Goal: Task Accomplishment & Management: Manage account settings

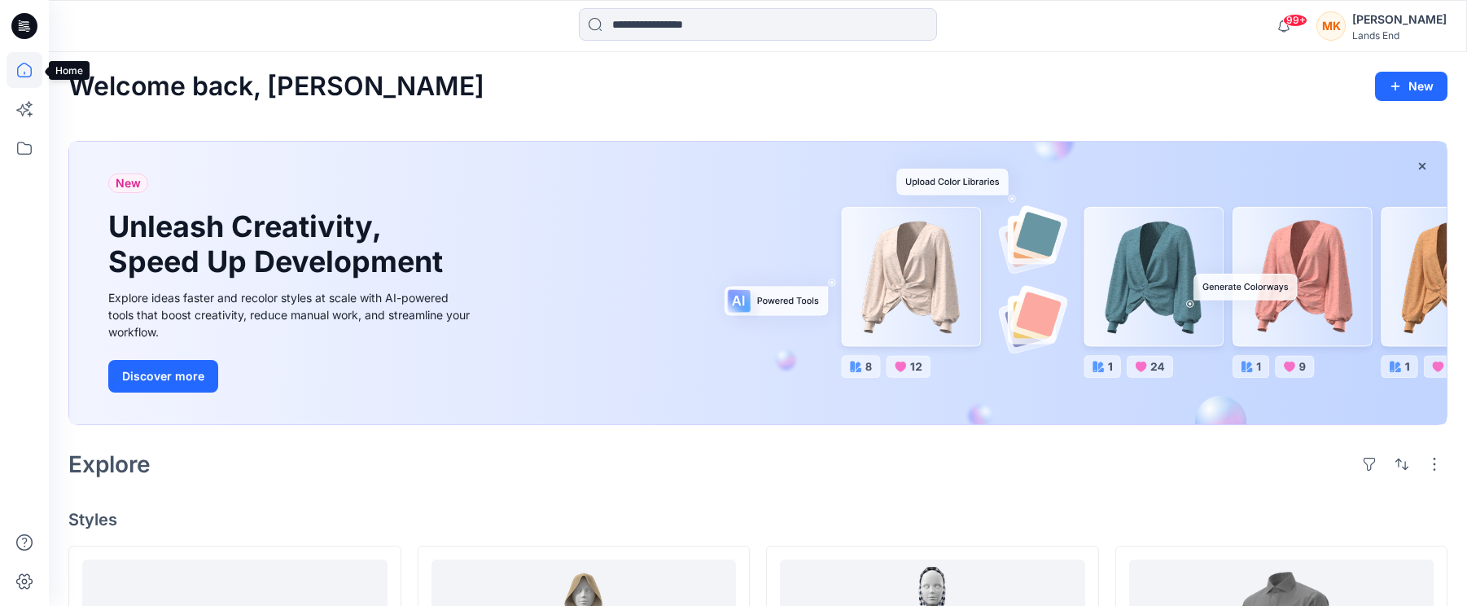
click at [22, 70] on icon at bounding box center [25, 70] width 36 height 36
click at [20, 584] on icon at bounding box center [25, 581] width 36 height 36
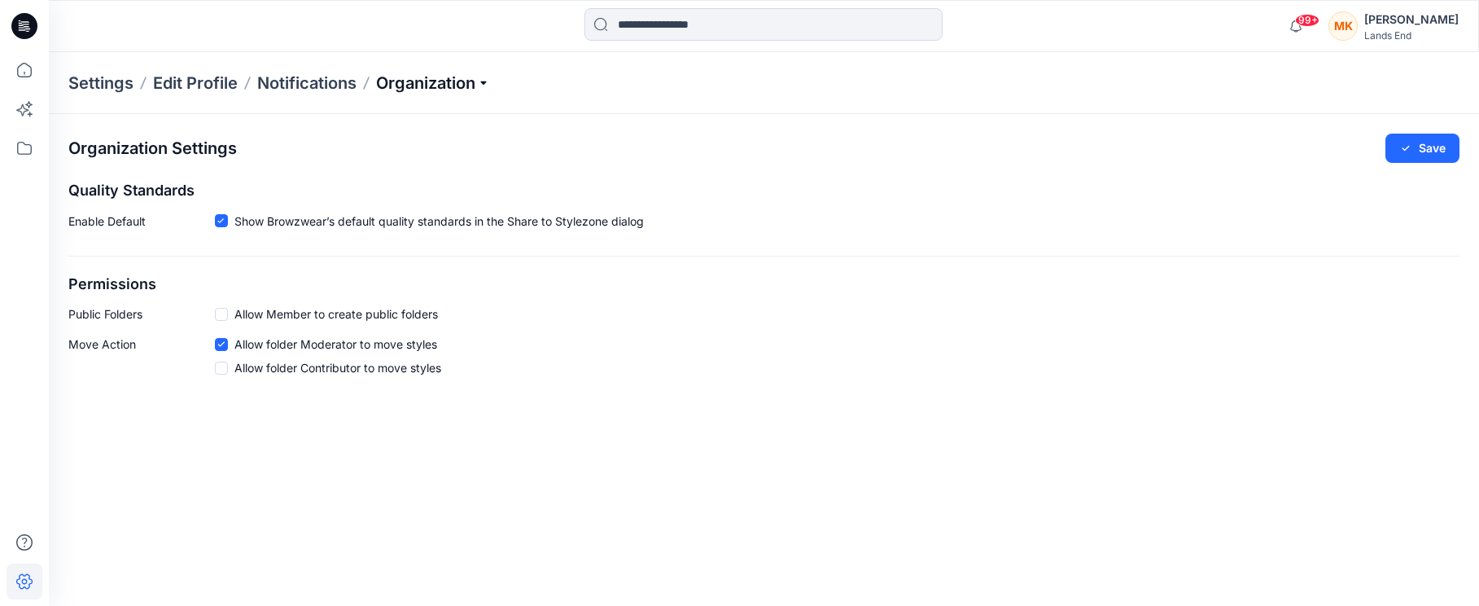
click at [458, 78] on p "Organization" at bounding box center [433, 83] width 114 height 23
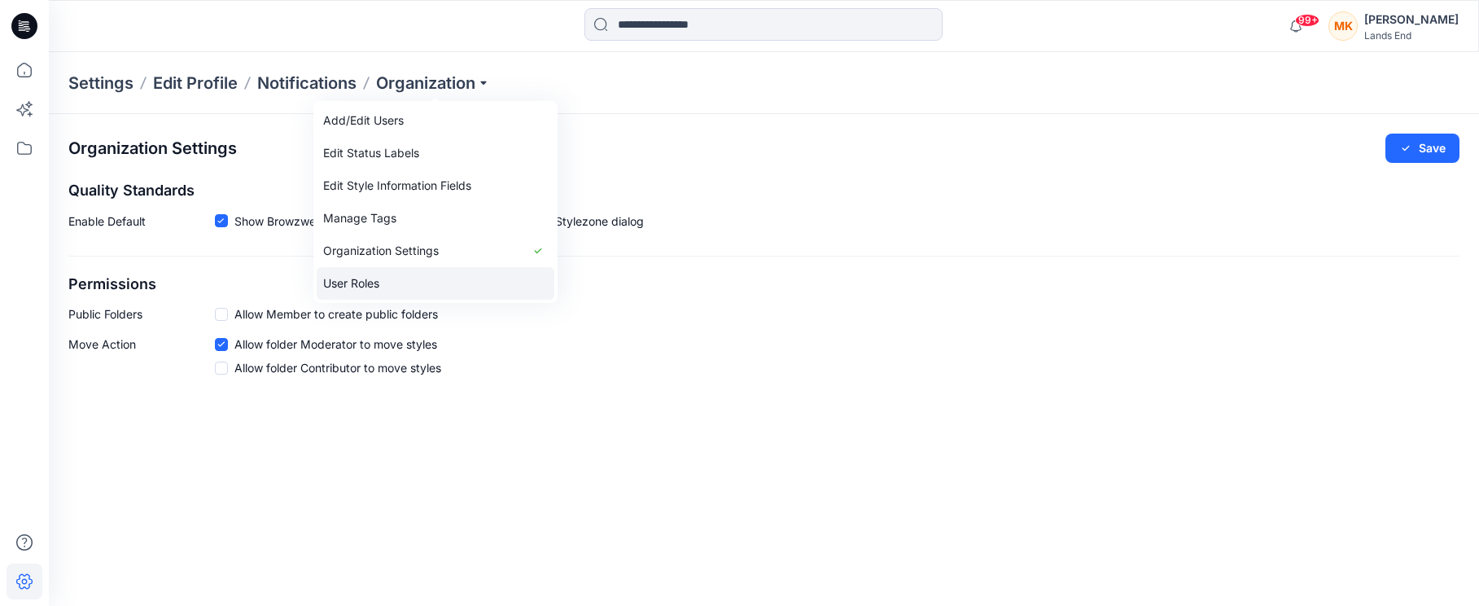
click at [362, 283] on link "User Roles" at bounding box center [436, 283] width 238 height 33
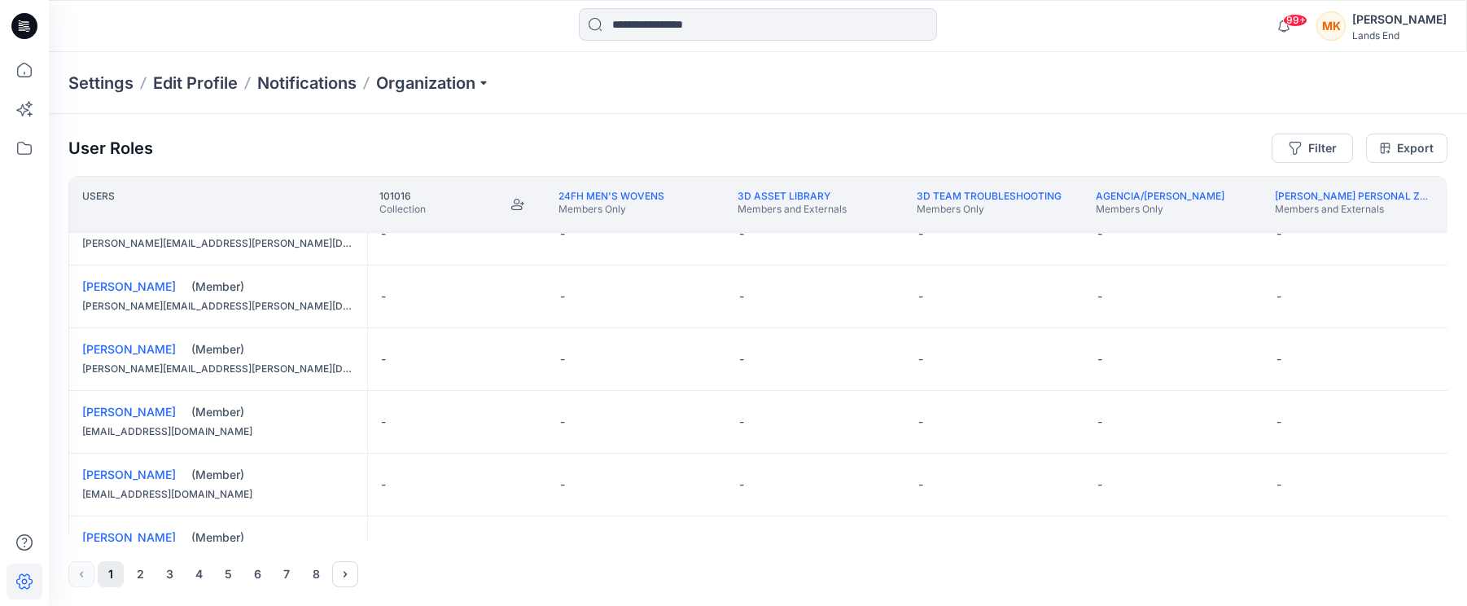
scroll to position [1282, 0]
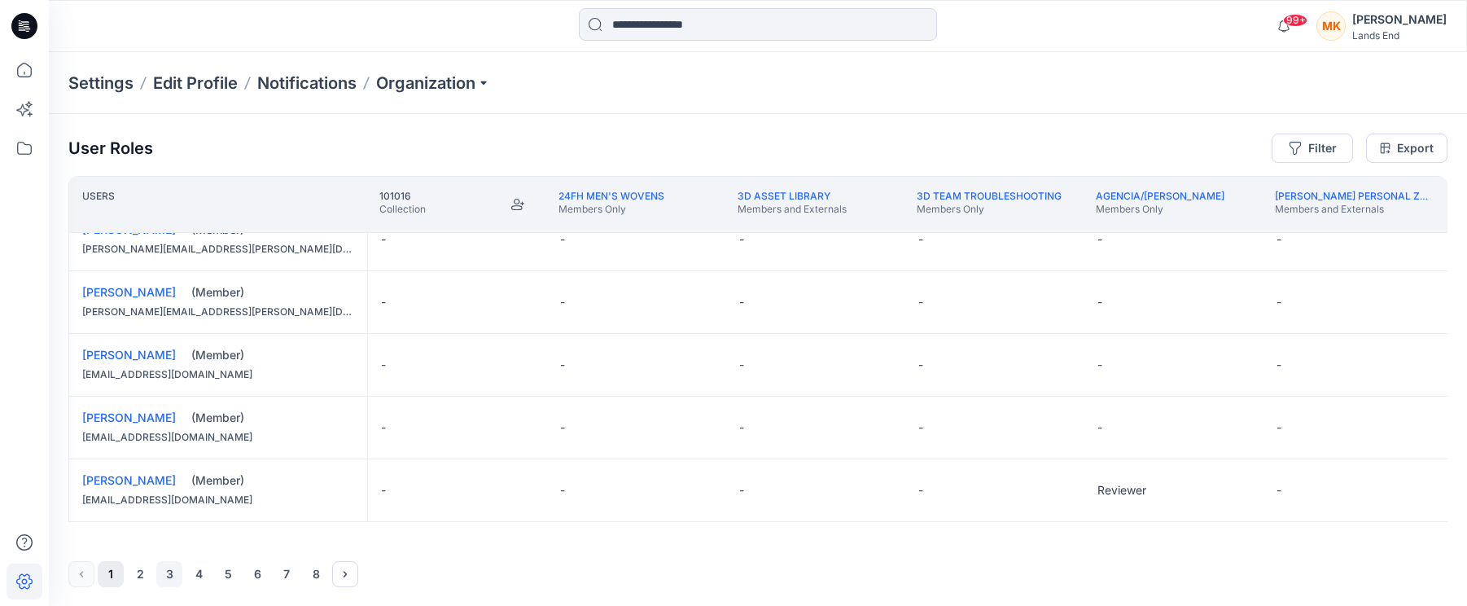
click at [170, 578] on button "3" at bounding box center [169, 574] width 26 height 26
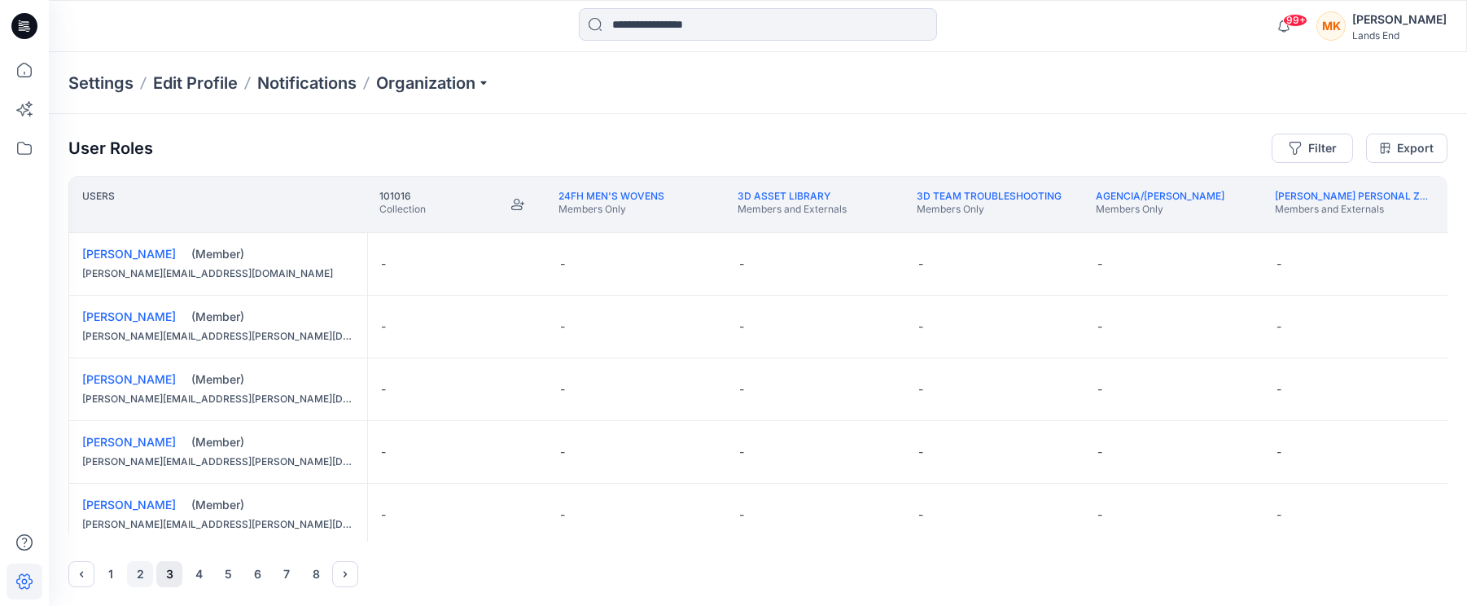
click at [138, 568] on button "2" at bounding box center [140, 574] width 26 height 26
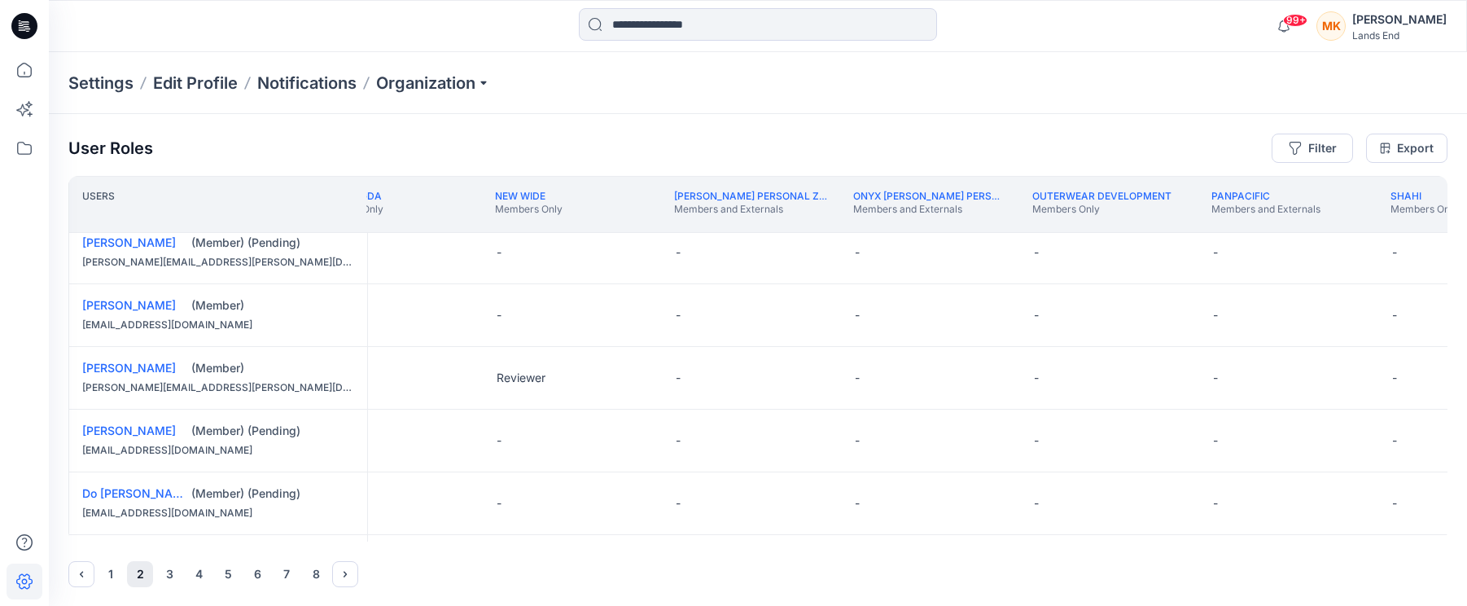
scroll to position [1140, 11399]
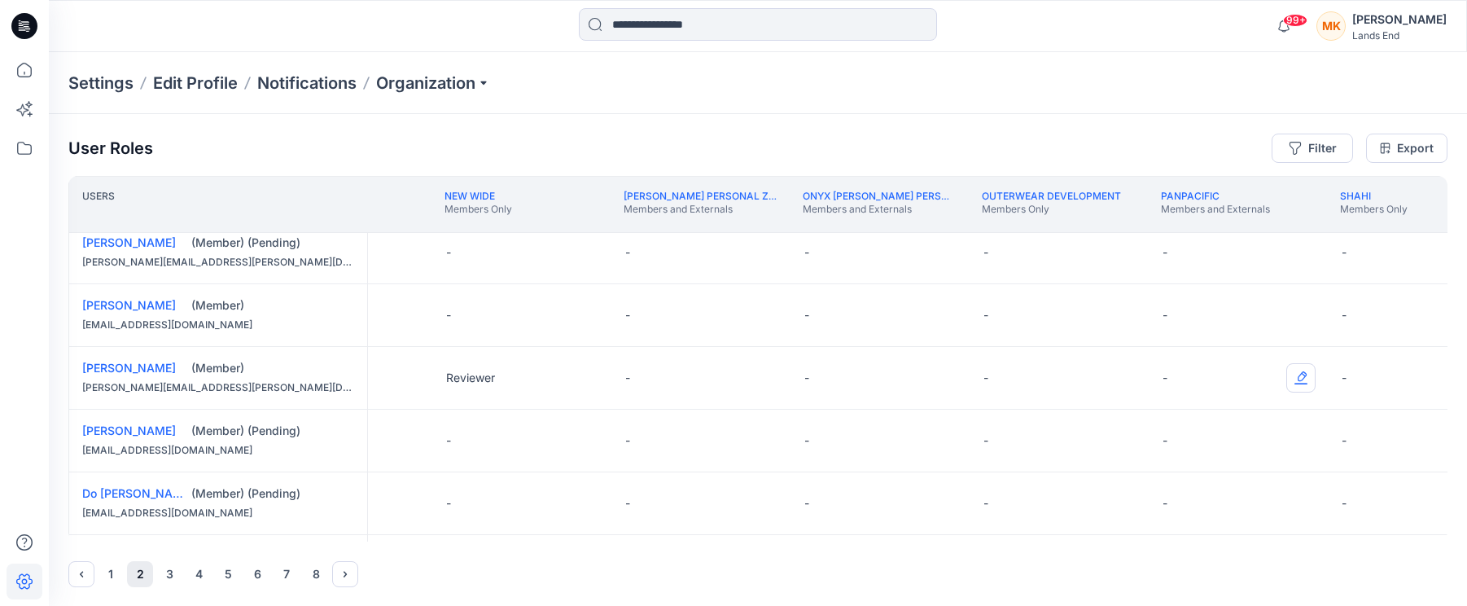
click at [1299, 379] on button "Edit Role" at bounding box center [1300, 377] width 29 height 29
click at [1201, 450] on button "Reviewer" at bounding box center [1225, 446] width 176 height 29
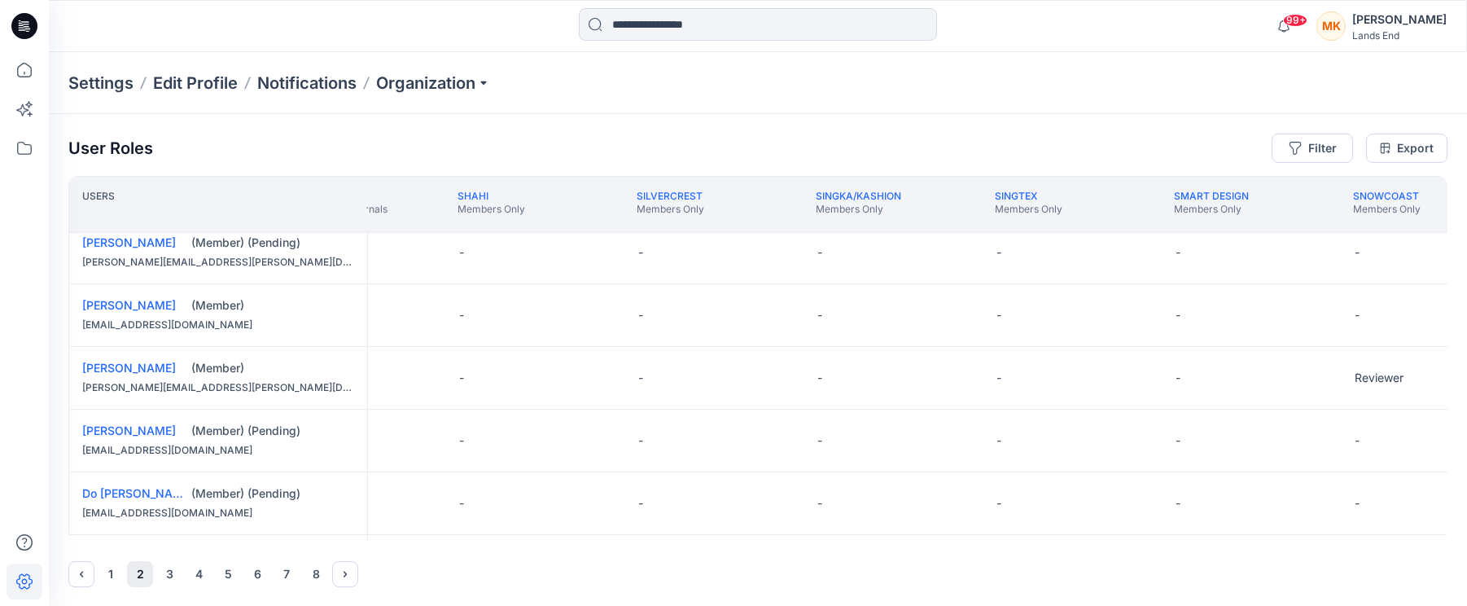
scroll to position [1140, 12302]
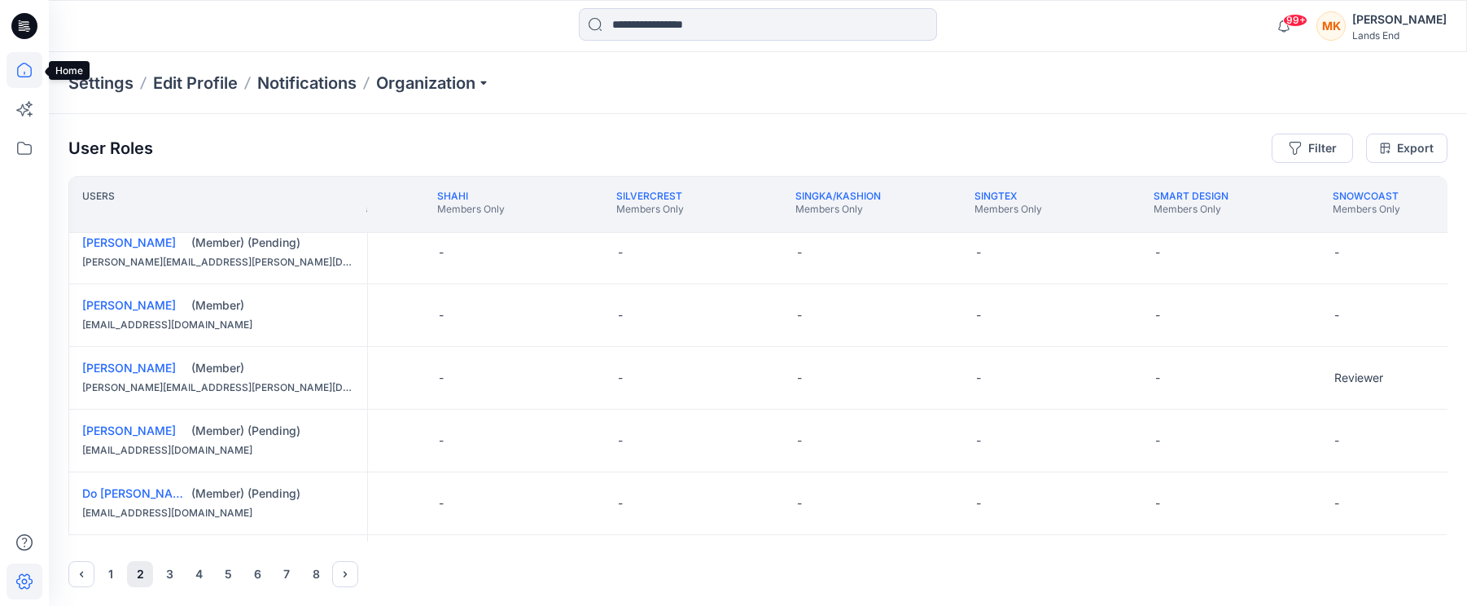
click at [20, 68] on icon at bounding box center [25, 70] width 36 height 36
